Goal: Task Accomplishment & Management: Manage account settings

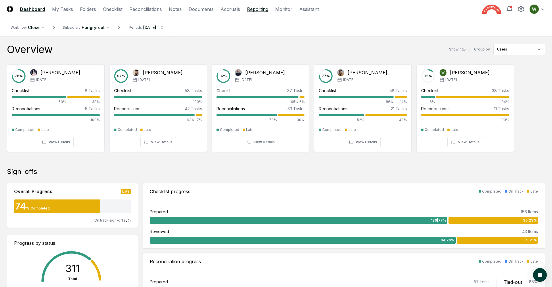
click at [253, 10] on link "Reporting" at bounding box center [257, 9] width 21 height 7
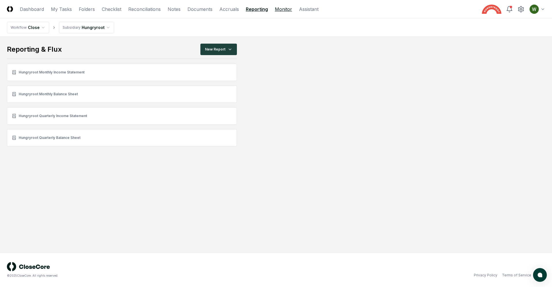
click at [275, 6] on link "Monitor" at bounding box center [283, 9] width 17 height 7
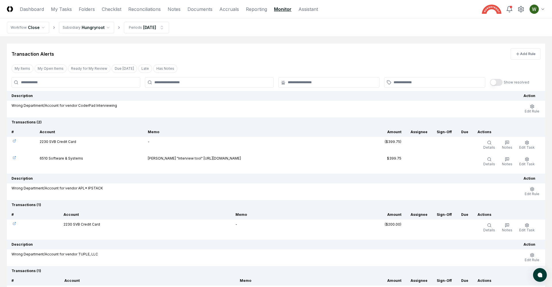
scroll to position [5390, 0]
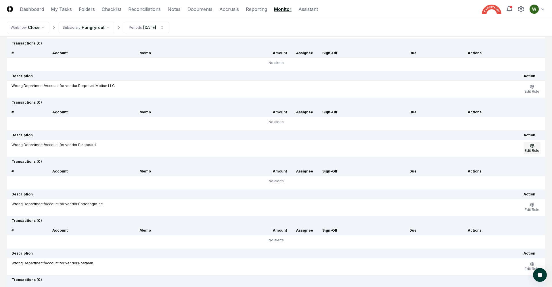
click at [531, 150] on span "Edit Rule" at bounding box center [531, 151] width 15 height 4
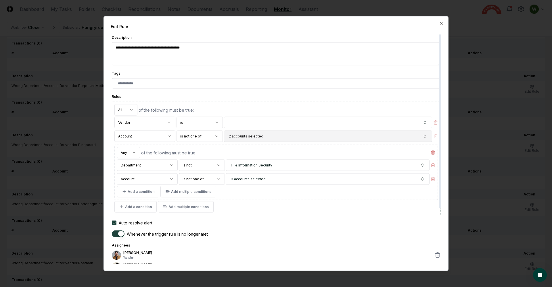
click at [238, 134] on span "2 accounts selected" at bounding box center [246, 136] width 34 height 5
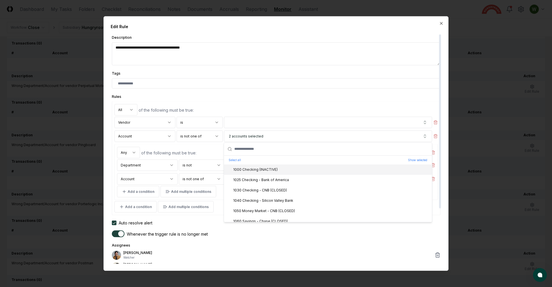
click at [245, 74] on div "Tags" at bounding box center [276, 79] width 328 height 19
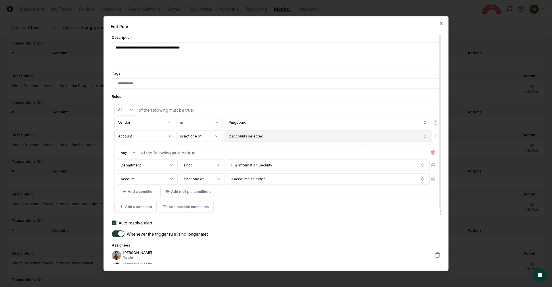
click at [254, 132] on button "2 accounts selected" at bounding box center [328, 136] width 208 height 11
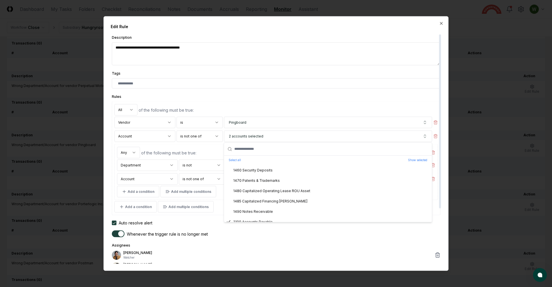
scroll to position [403, 0]
click at [269, 88] on div at bounding box center [276, 83] width 328 height 10
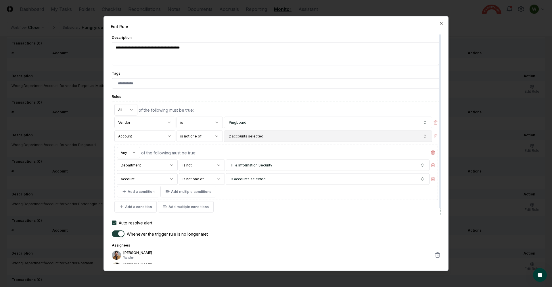
click at [416, 136] on button "2 accounts selected" at bounding box center [328, 136] width 208 height 11
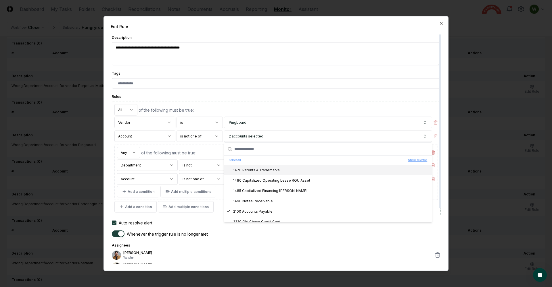
click at [422, 162] on button "Show selected" at bounding box center [417, 160] width 19 height 4
click at [321, 51] on textarea "**********" at bounding box center [276, 54] width 328 height 23
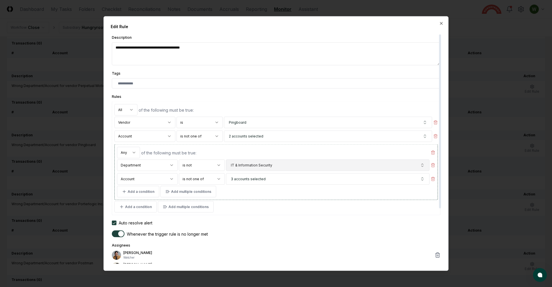
click at [257, 167] on span "IT & Information Security" at bounding box center [251, 165] width 41 height 5
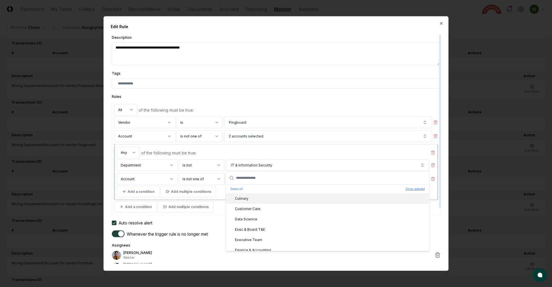
click at [411, 190] on button "Show selected" at bounding box center [414, 189] width 19 height 4
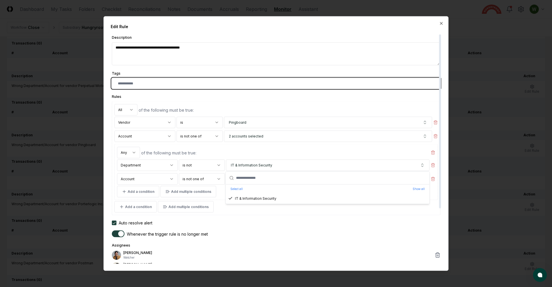
click at [323, 86] on input "text" at bounding box center [277, 83] width 319 height 5
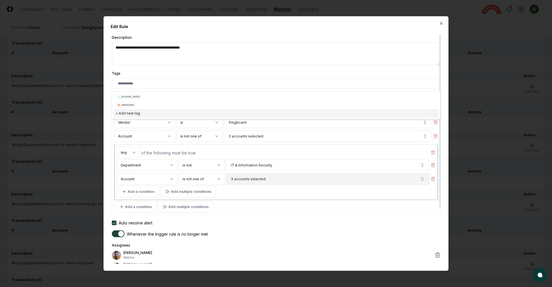
click at [370, 180] on button "3 accounts selected" at bounding box center [327, 179] width 203 height 11
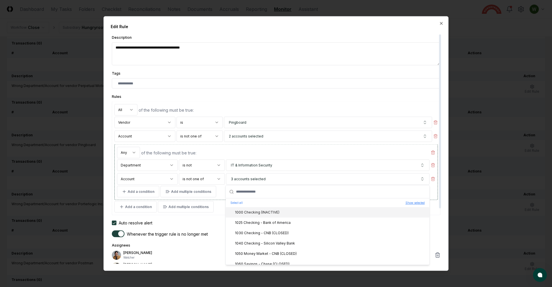
click at [413, 204] on button "Show selected" at bounding box center [414, 203] width 19 height 4
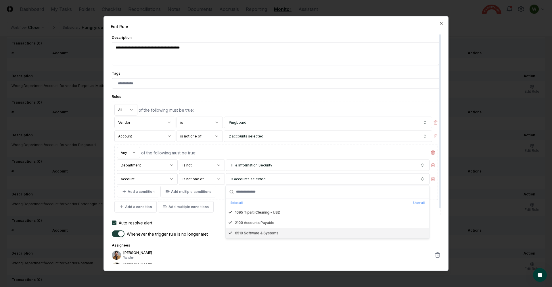
click at [300, 251] on p "[PERSON_NAME]" at bounding box center [277, 253] width 309 height 5
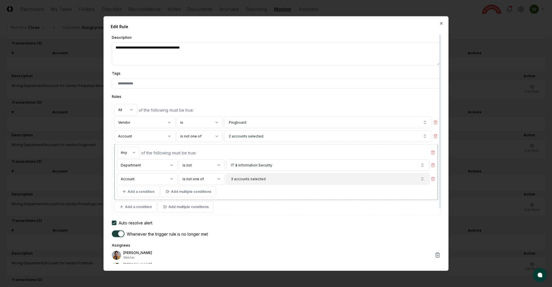
click at [270, 179] on button "3 accounts selected" at bounding box center [327, 179] width 203 height 11
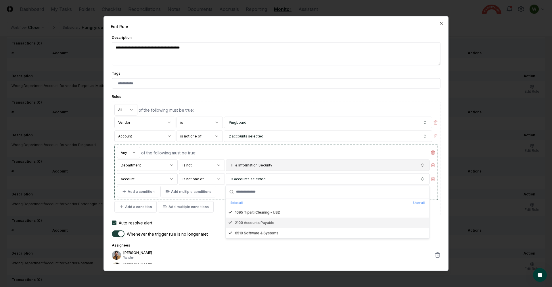
type textarea "*"
click at [276, 150] on div "of the following must be true:" at bounding box center [285, 153] width 288 height 6
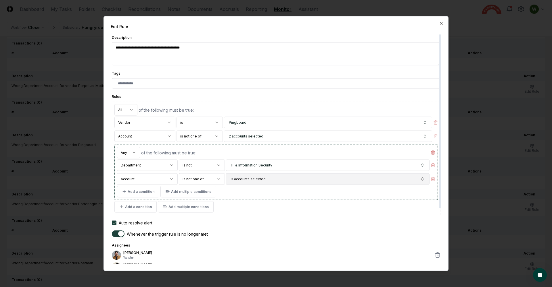
click at [278, 178] on button "3 accounts selected" at bounding box center [327, 179] width 203 height 11
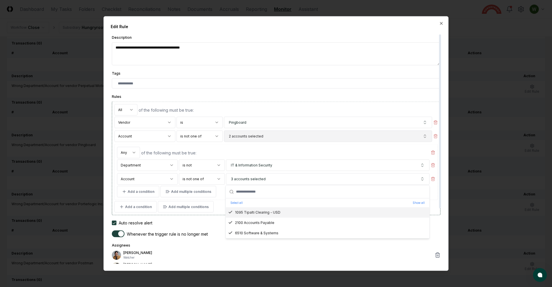
click at [270, 139] on button "2 accounts selected" at bounding box center [328, 136] width 208 height 11
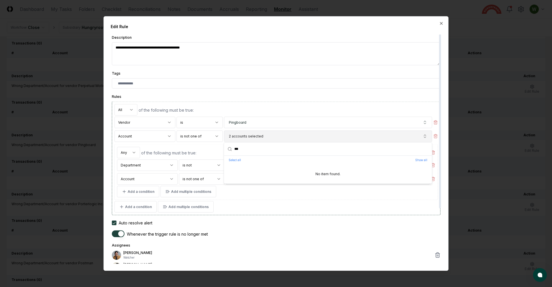
type input "***"
type textarea "*"
